Goal: Transaction & Acquisition: Purchase product/service

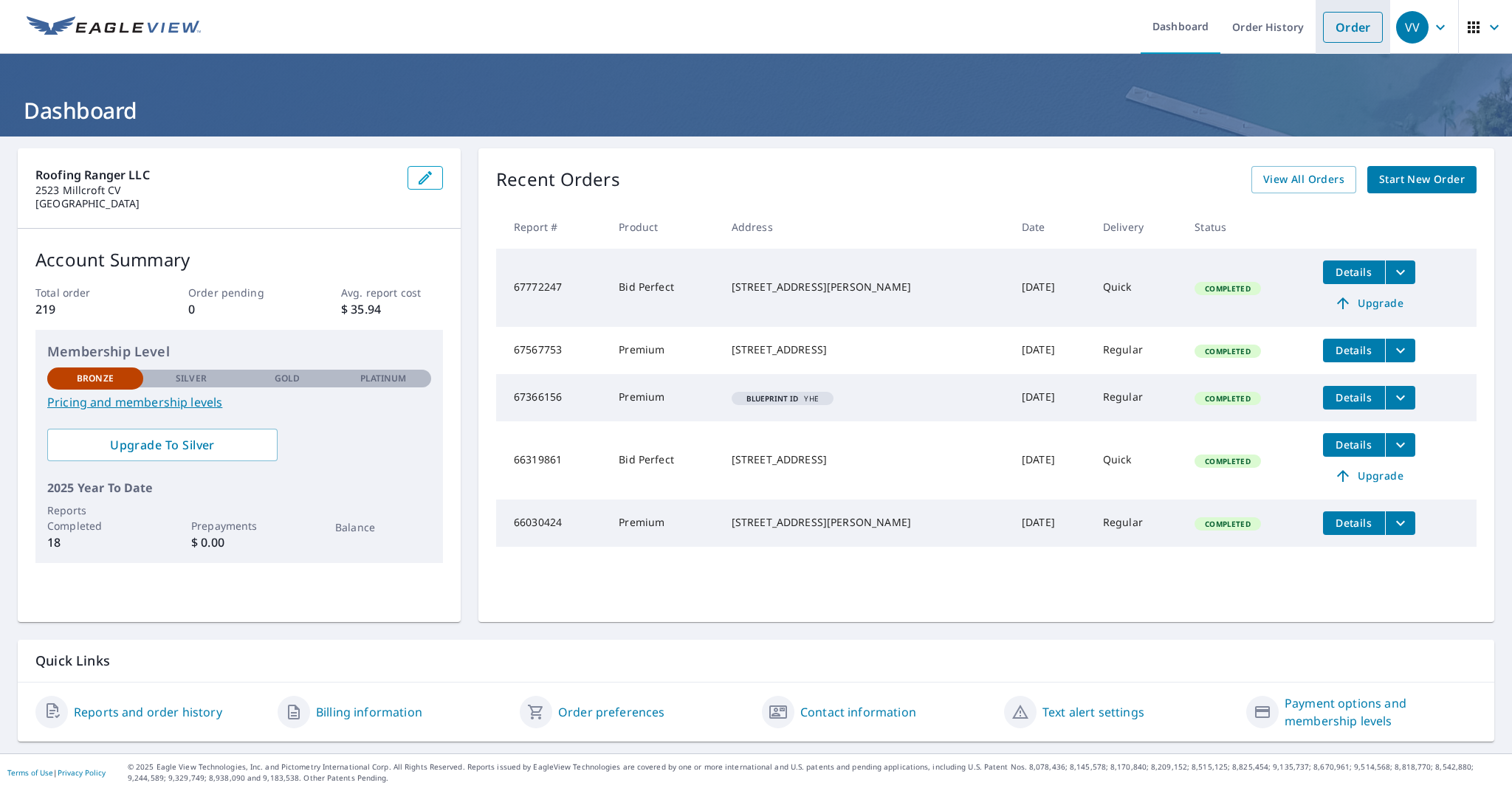
click at [1373, 27] on link "Order" at bounding box center [1353, 27] width 60 height 31
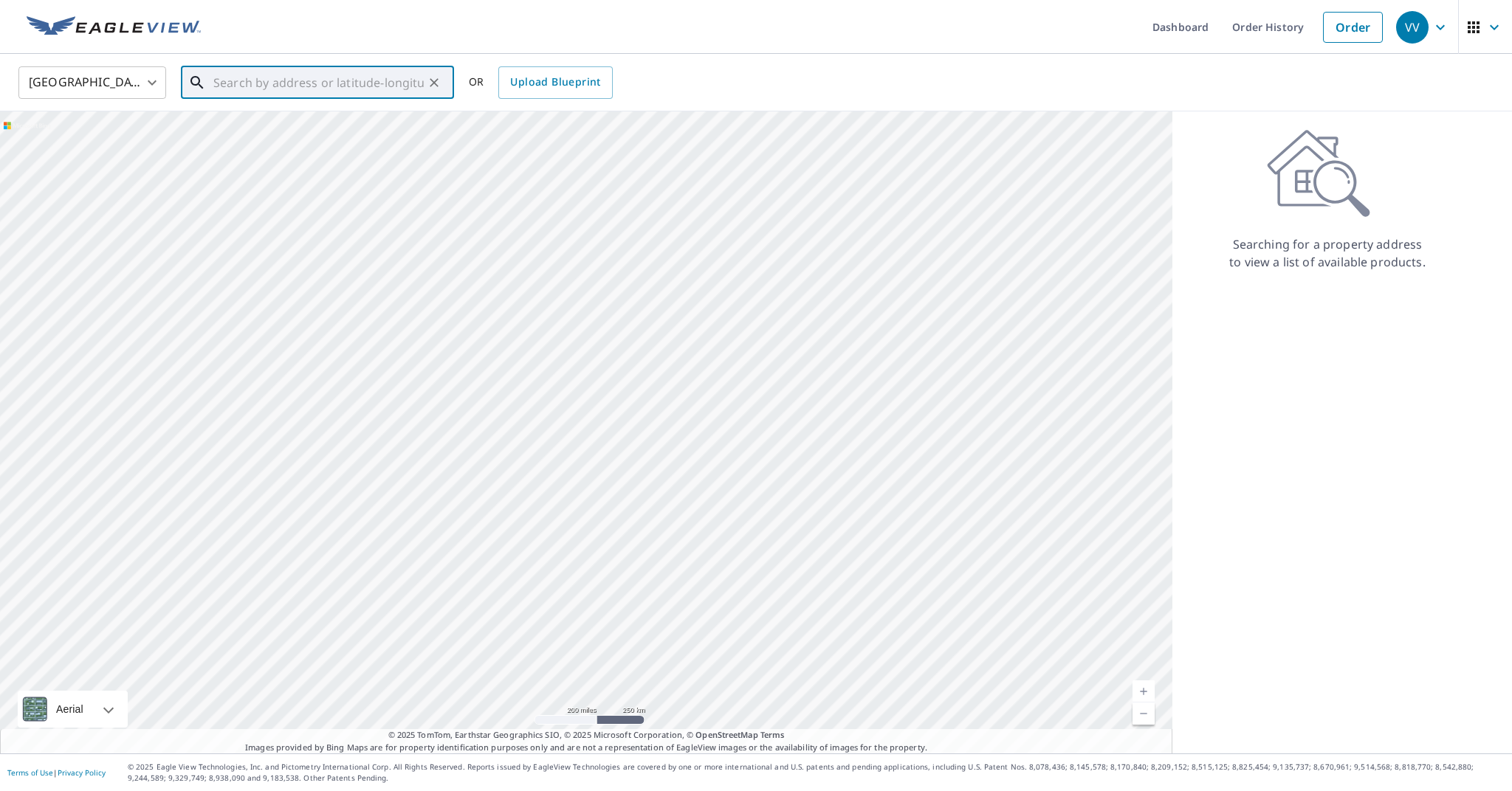
click at [301, 79] on input "text" at bounding box center [319, 83] width 211 height 41
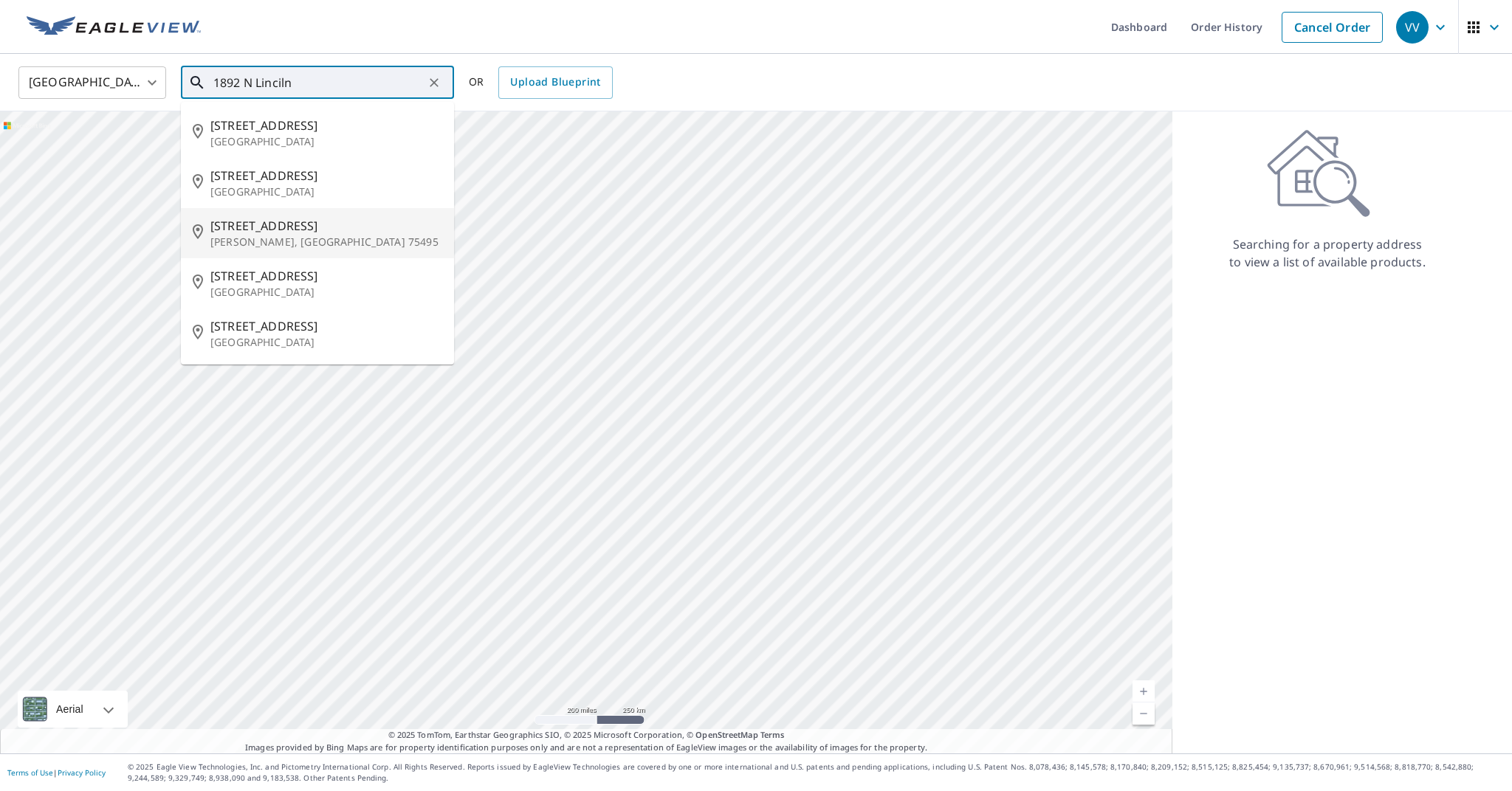
click at [300, 226] on span "[STREET_ADDRESS]" at bounding box center [326, 225] width 232 height 18
type input "[STREET_ADDRESS]"
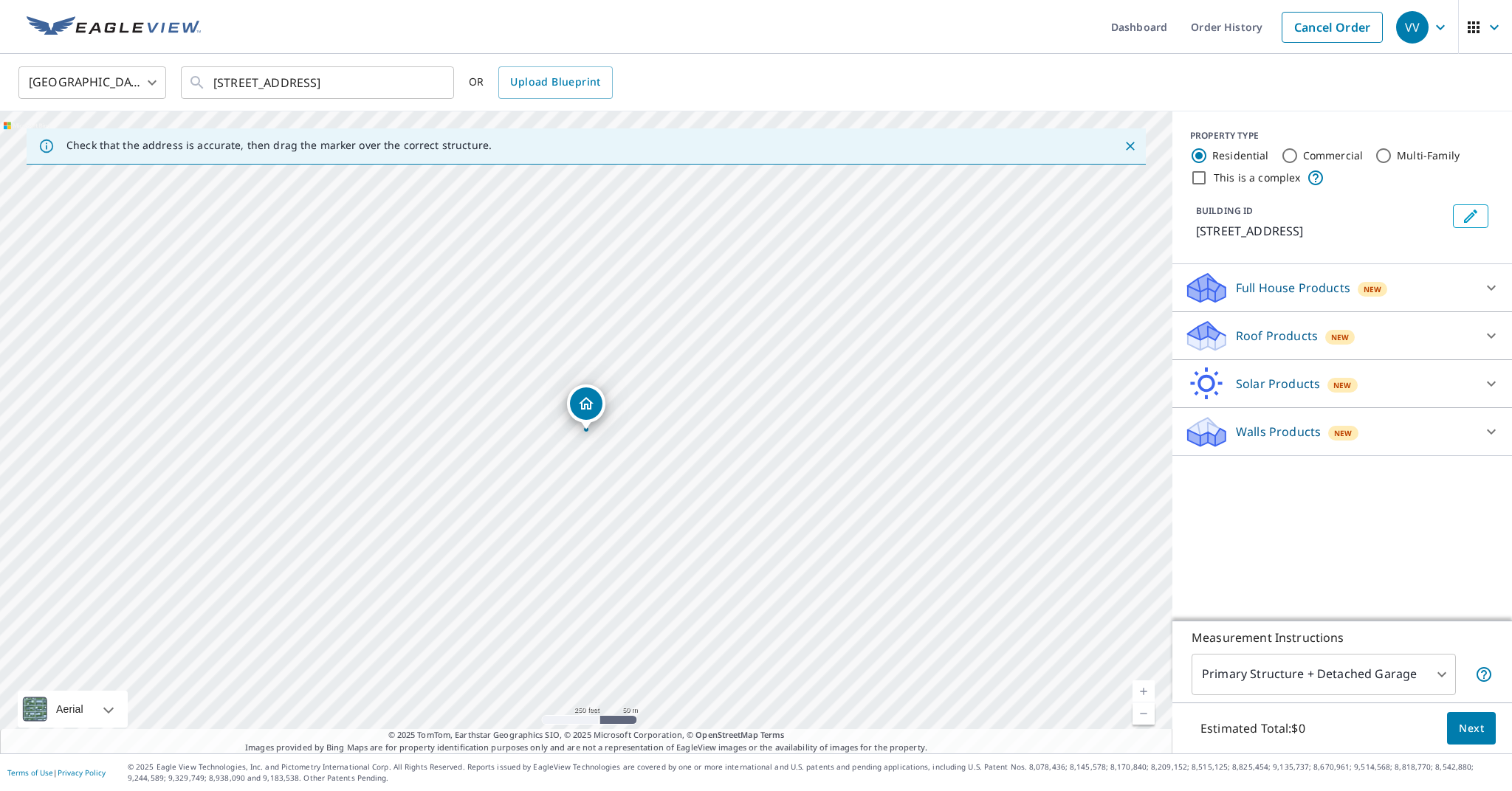
click at [1265, 345] on p "Roof Products" at bounding box center [1277, 335] width 82 height 18
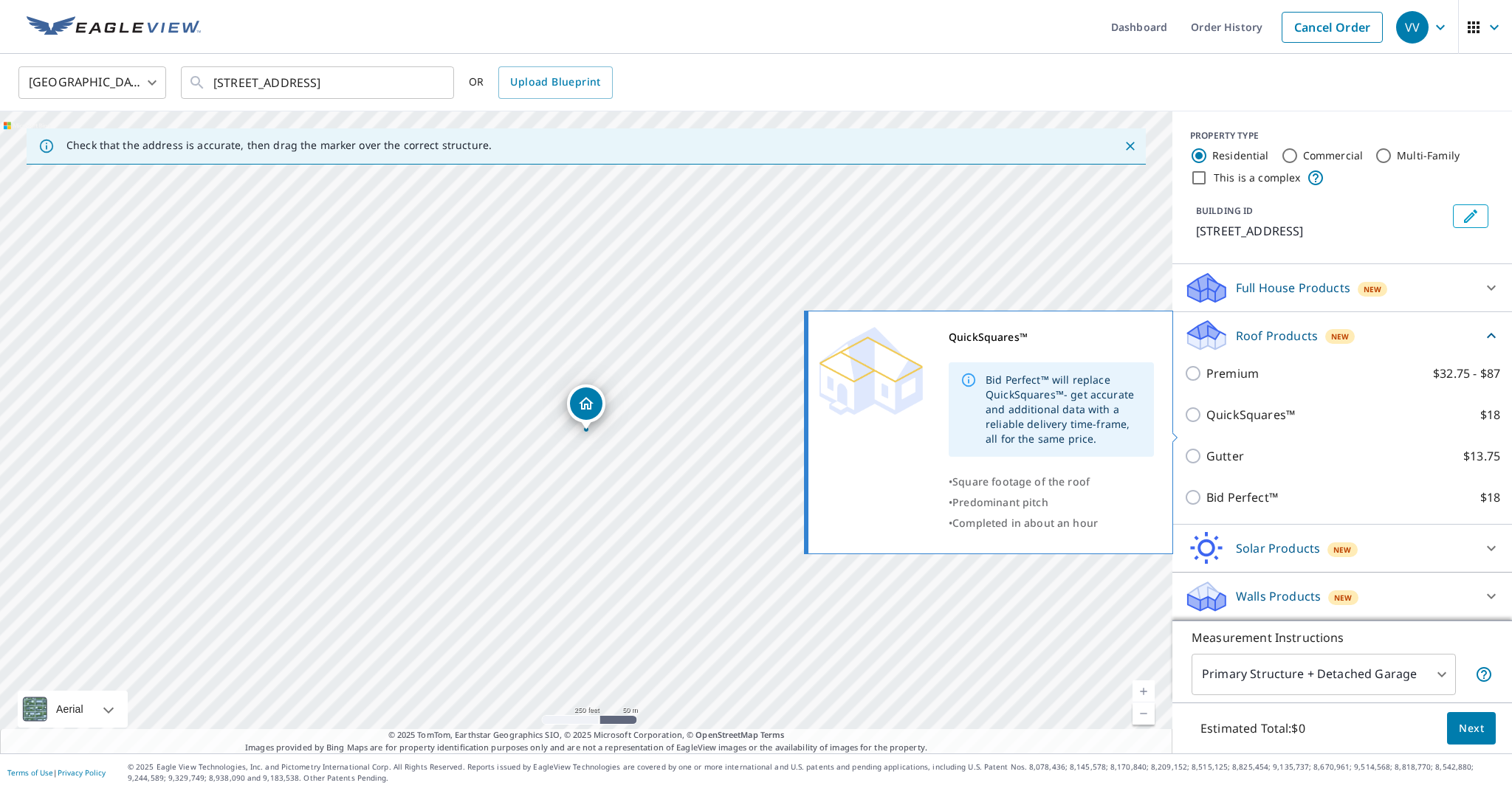
click at [1226, 424] on p "QuickSquares™" at bounding box center [1250, 415] width 89 height 18
click at [1206, 424] on input "QuickSquares™ $18" at bounding box center [1195, 415] width 22 height 18
checkbox input "true"
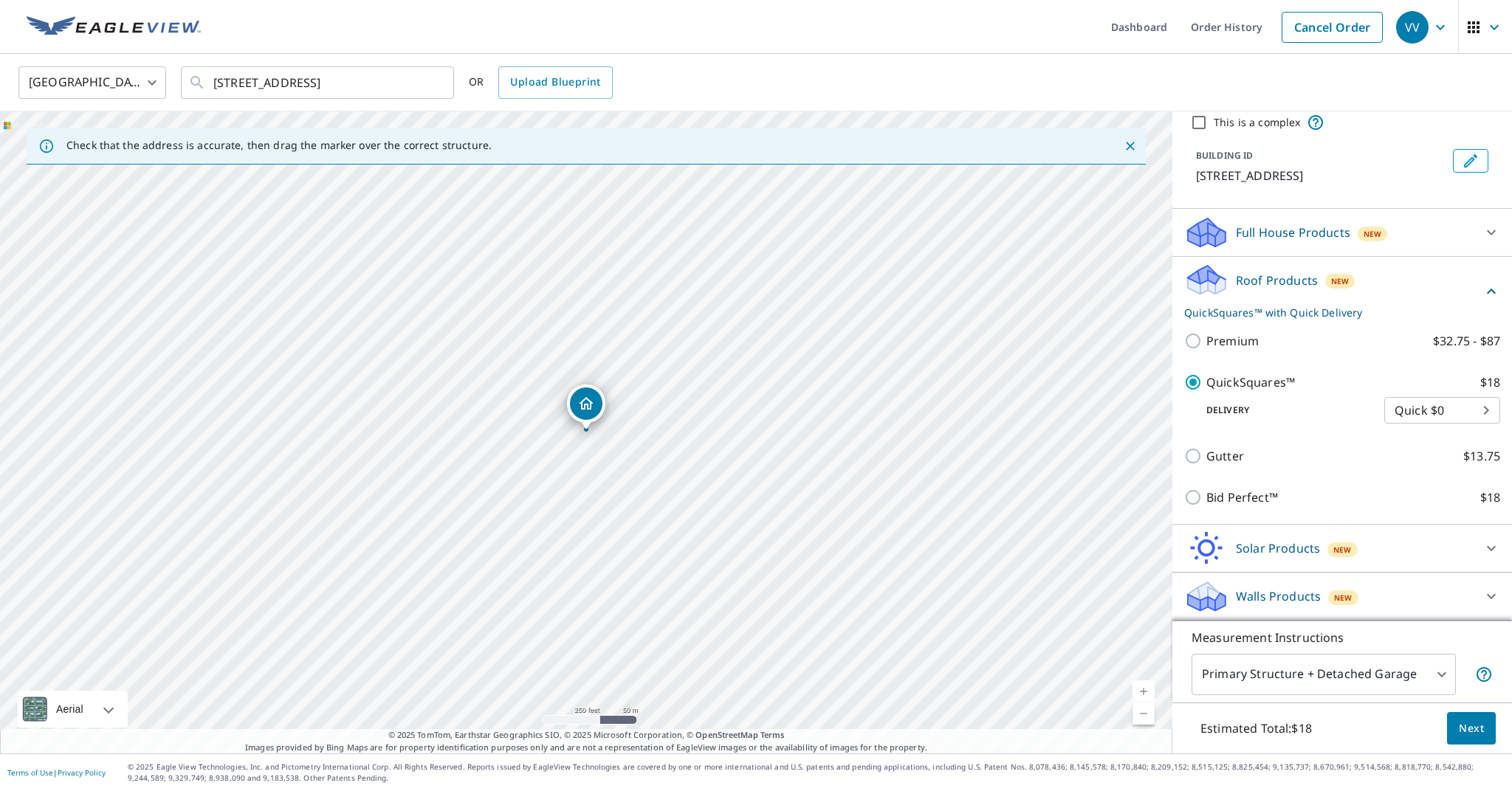
scroll to position [73, 0]
click at [1480, 740] on button "Next" at bounding box center [1471, 729] width 48 height 34
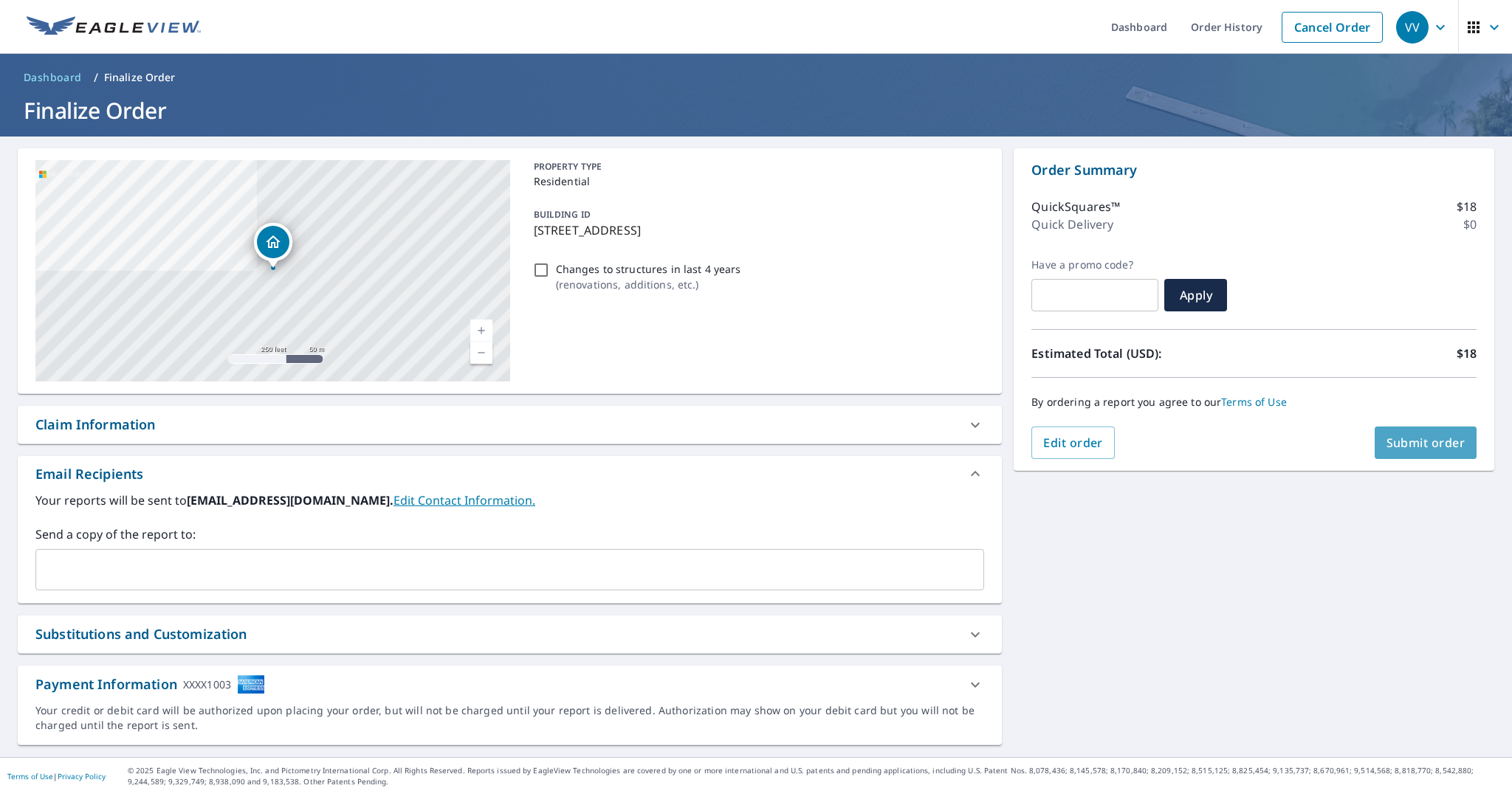
click at [1448, 452] on button "Submit order" at bounding box center [1425, 443] width 103 height 33
